Goal: Information Seeking & Learning: Check status

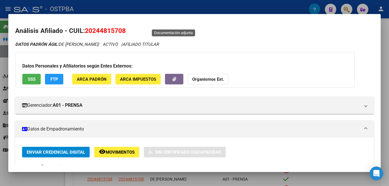
scroll to position [57, 0]
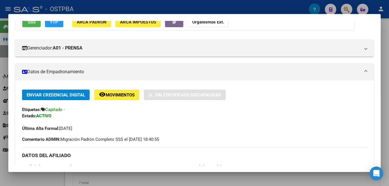
click at [386, 33] on div at bounding box center [194, 93] width 389 height 186
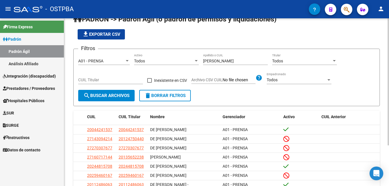
scroll to position [0, 0]
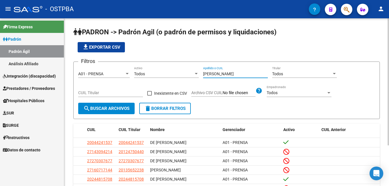
drag, startPoint x: 231, startPoint y: 74, endPoint x: 173, endPoint y: 72, distance: 57.3
click at [173, 72] on div "Filtros A01 - PRENSA Seleccionar Gerenciador Todos Activo [PERSON_NAME] o CUIL …" at bounding box center [226, 84] width 296 height 36
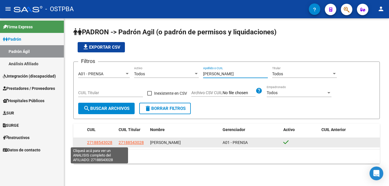
type input "[PERSON_NAME]"
click at [100, 141] on span "27188543028" at bounding box center [99, 142] width 25 height 5
type textarea "27188543028"
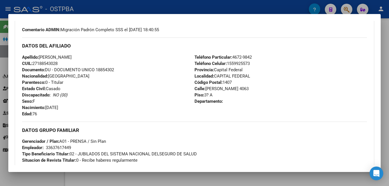
scroll to position [172, 0]
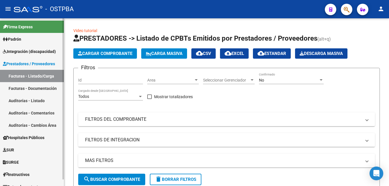
click at [14, 39] on span "Padrón" at bounding box center [12, 39] width 18 height 6
click at [21, 39] on span "Padrón" at bounding box center [12, 39] width 18 height 6
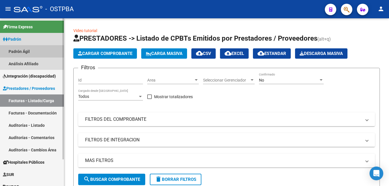
click at [23, 49] on link "Padrón Ágil" at bounding box center [32, 51] width 64 height 12
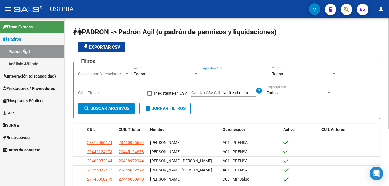
click at [219, 74] on input "Apellido o CUIL" at bounding box center [235, 74] width 65 height 5
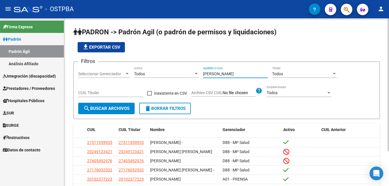
type input "[PERSON_NAME]"
click at [127, 73] on div at bounding box center [126, 74] width 5 height 5
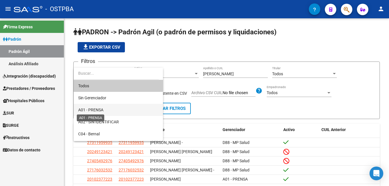
click at [93, 108] on span "A01 - PRENSA" at bounding box center [90, 110] width 25 height 5
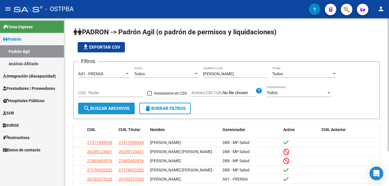
click at [101, 108] on span "search Buscar Archivos" at bounding box center [106, 108] width 46 height 5
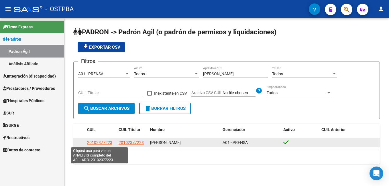
click at [102, 141] on span "20102377223" at bounding box center [99, 142] width 25 height 5
type textarea "20102377223"
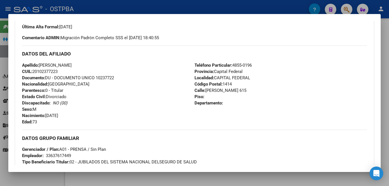
scroll to position [172, 0]
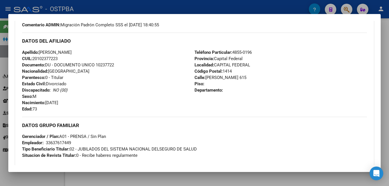
click at [197, 5] on div at bounding box center [194, 93] width 389 height 186
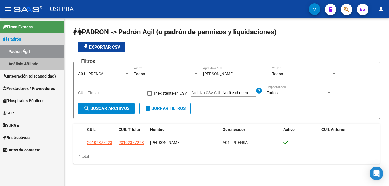
click at [16, 62] on link "Análisis Afiliado" at bounding box center [32, 64] width 64 height 12
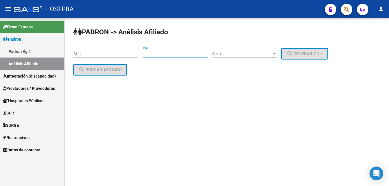
click at [170, 53] on input "DNI" at bounding box center [175, 54] width 65 height 5
type input "20404648"
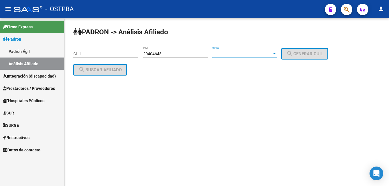
click at [277, 53] on div at bounding box center [274, 54] width 5 height 5
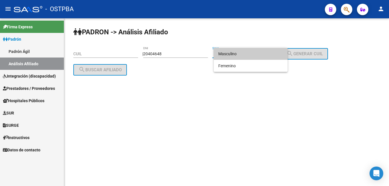
click at [244, 55] on span "Masculino" at bounding box center [250, 54] width 65 height 12
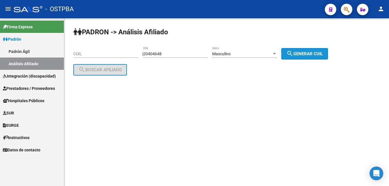
click at [316, 50] on button "search Generar CUIL" at bounding box center [304, 53] width 47 height 11
type input "20-20404648-5"
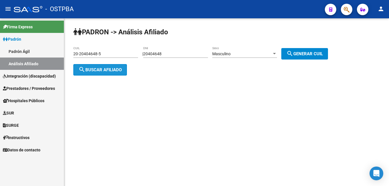
click at [108, 69] on span "search Buscar afiliado" at bounding box center [99, 69] width 43 height 5
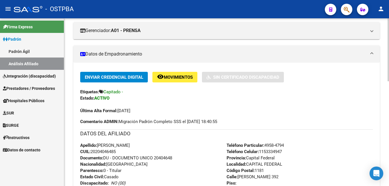
scroll to position [29, 0]
